Goal: Check status: Check status

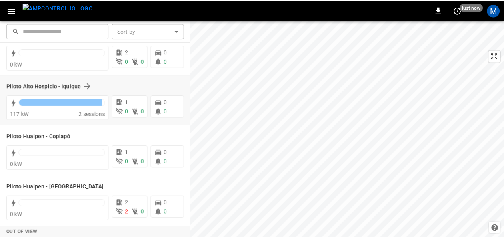
scroll to position [40, 0]
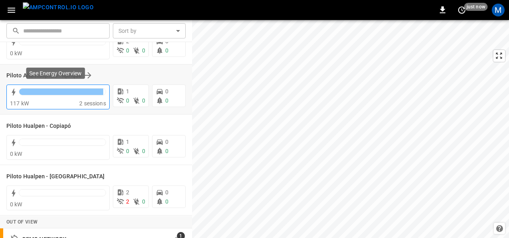
click at [75, 95] on div at bounding box center [62, 93] width 87 height 11
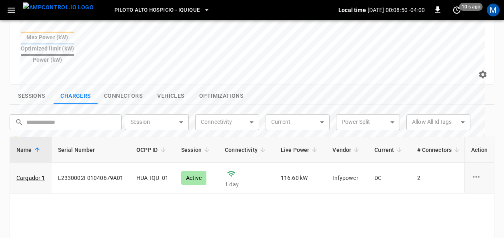
scroll to position [280, 0]
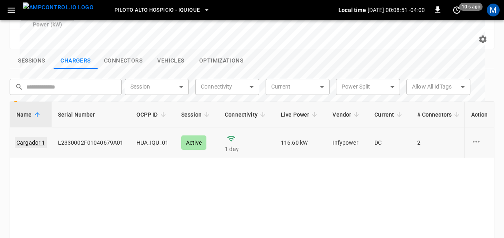
click at [41, 137] on link "Cargador 1" at bounding box center [31, 142] width 32 height 11
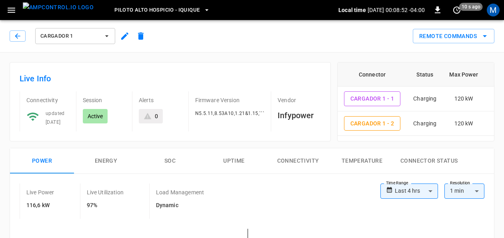
scroll to position [40, 0]
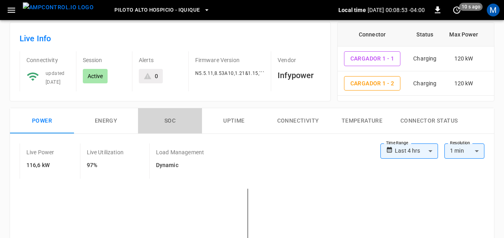
click at [172, 119] on button "SOC" at bounding box center [170, 121] width 64 height 26
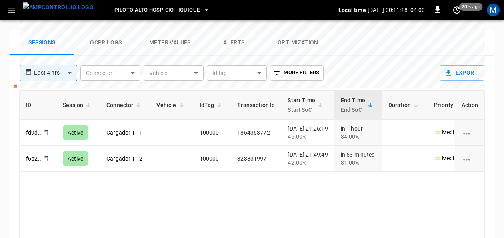
scroll to position [0, 0]
